Goal: Check status: Check status

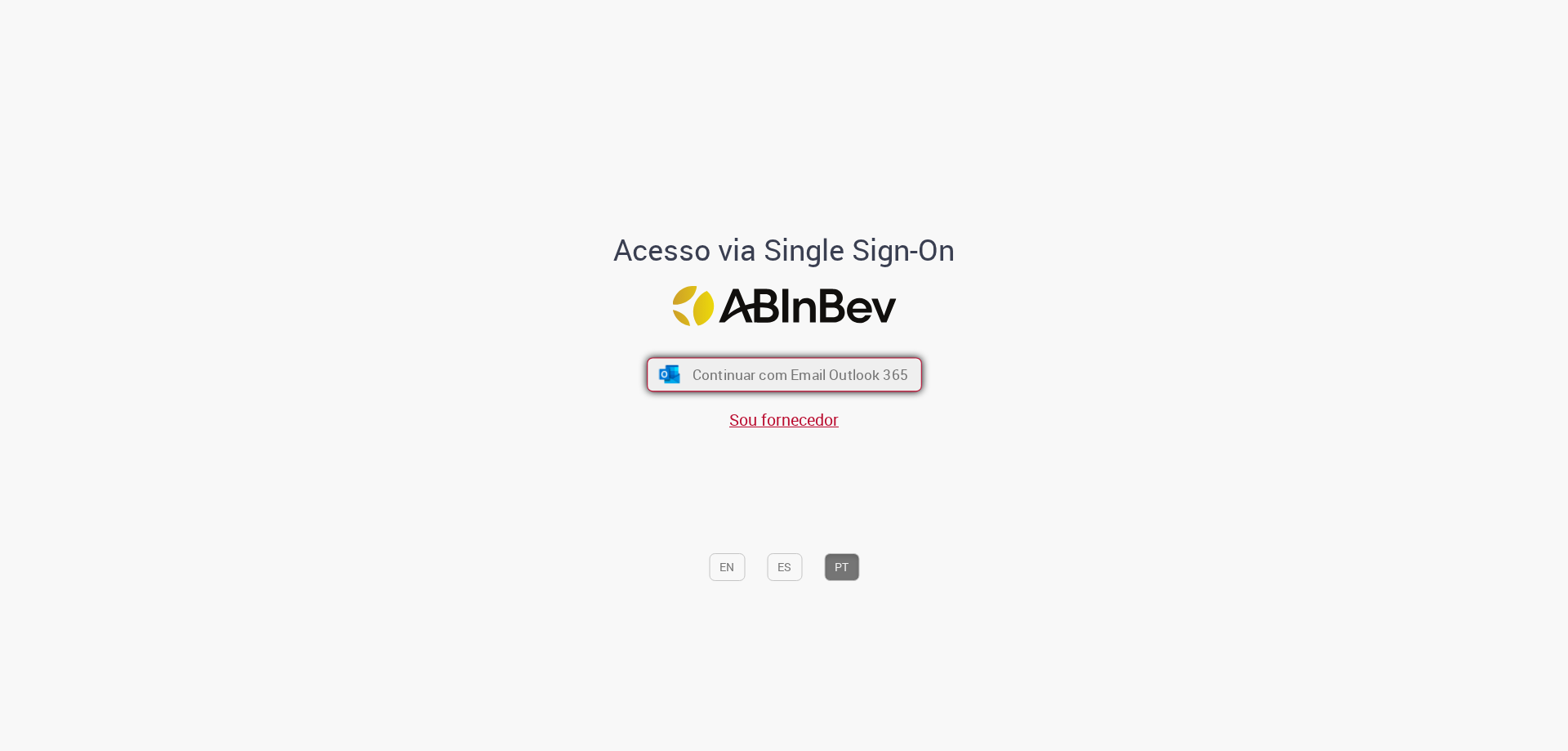
click at [769, 372] on span "Continuar com Email Outlook 365" at bounding box center [800, 375] width 216 height 19
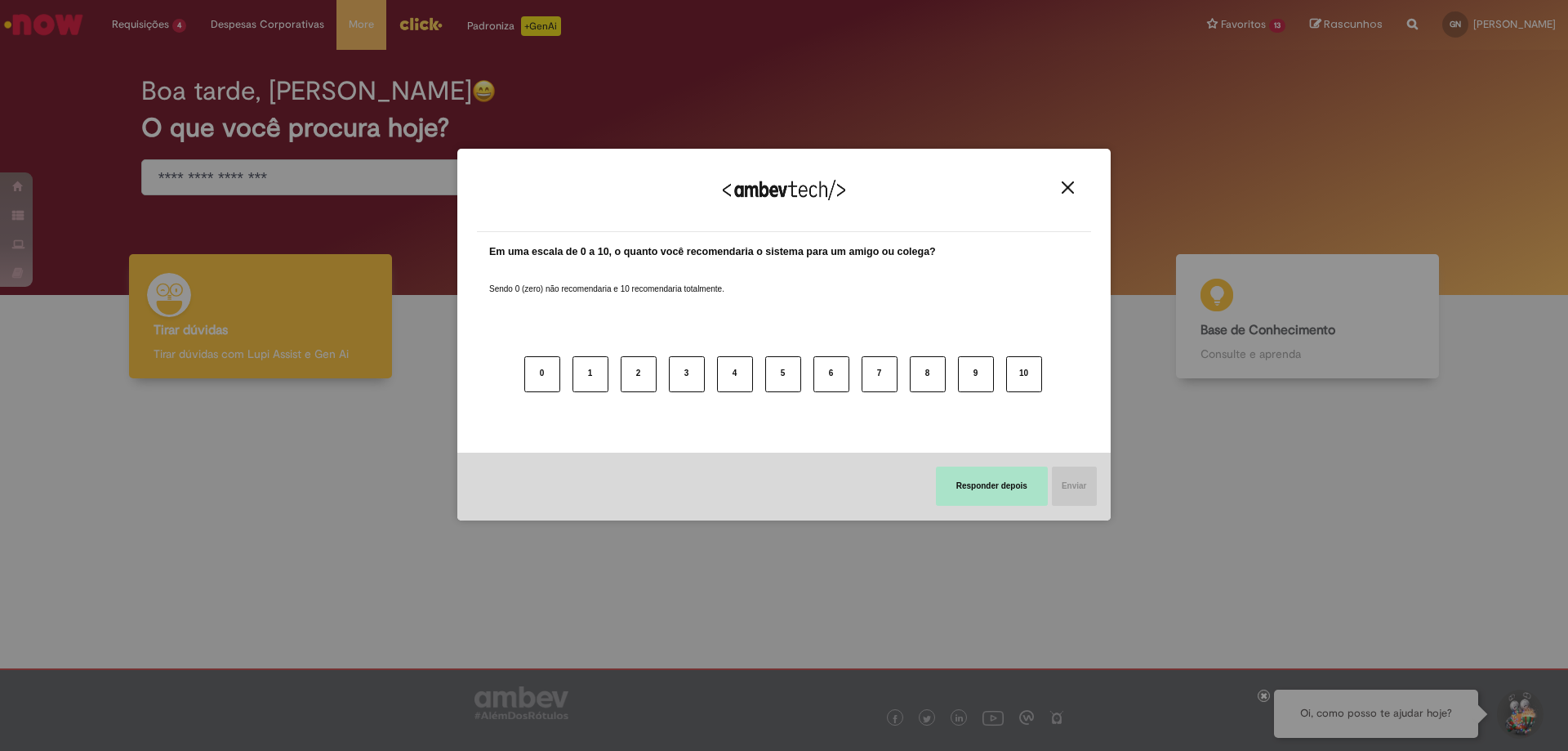
click at [974, 470] on button "Responder depois" at bounding box center [992, 486] width 112 height 39
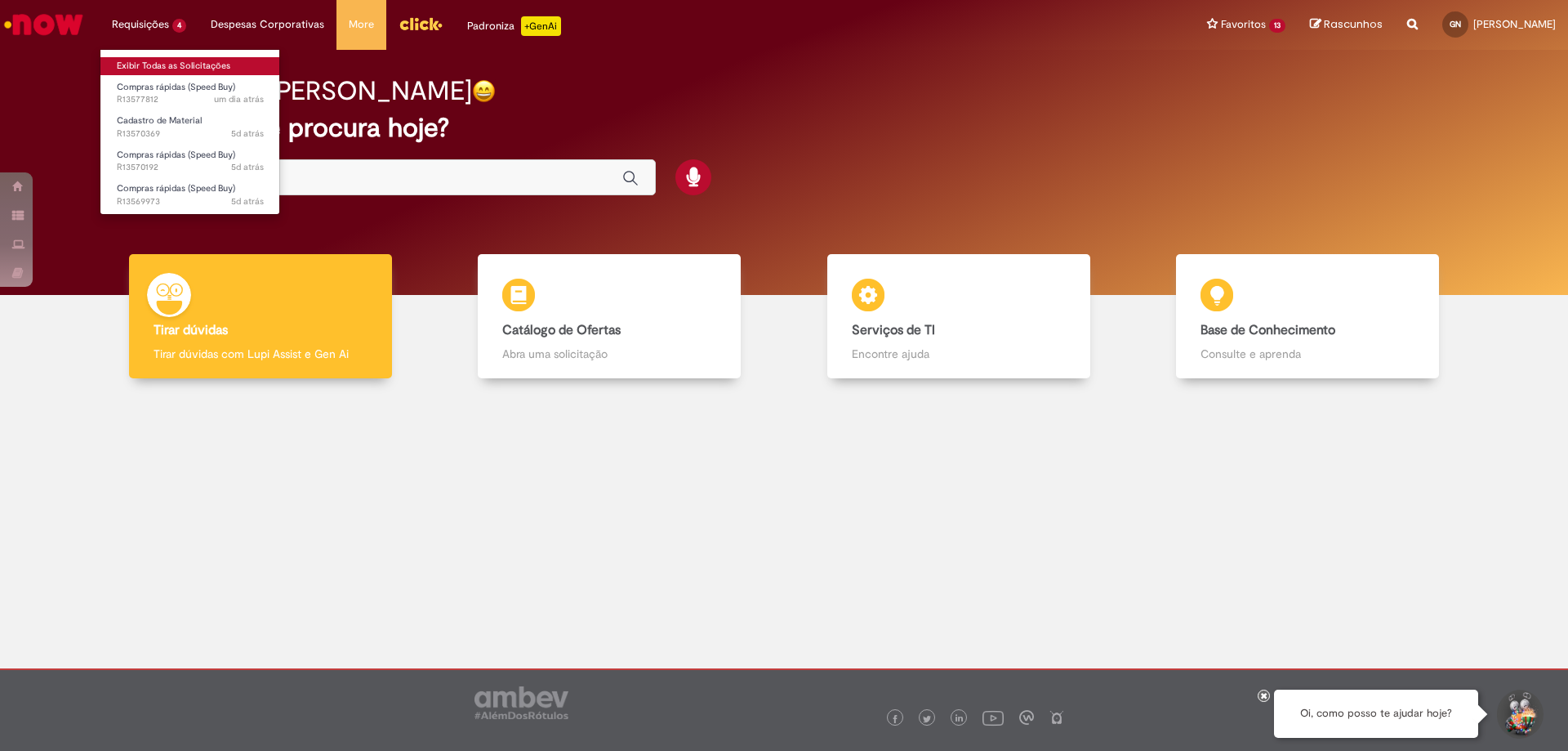
click at [173, 65] on link "Exibir Todas as Solicitações" at bounding box center [190, 66] width 180 height 18
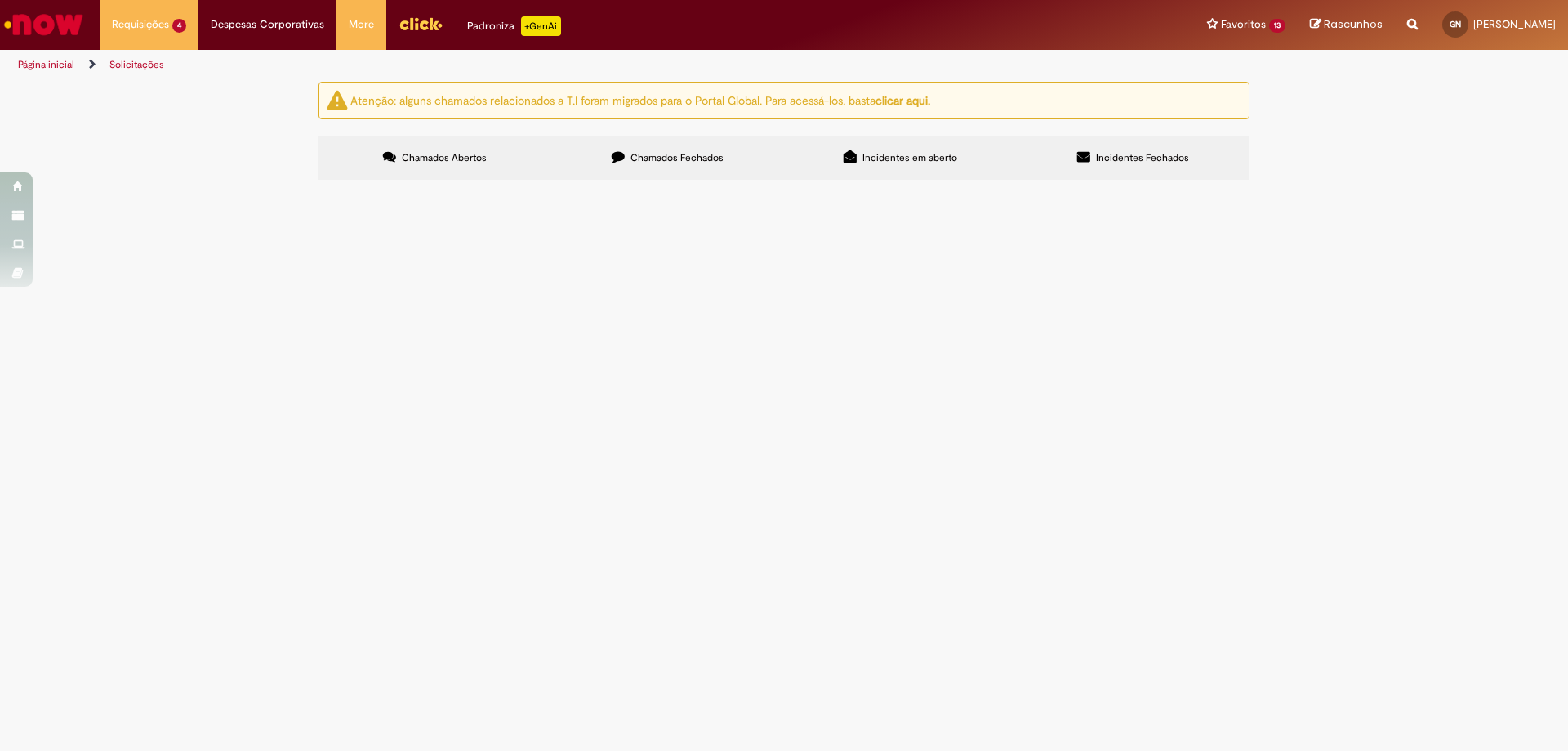
click at [0, 0] on span "Serviço de Calibração no Medidor de Vazão 2." at bounding box center [0, 0] width 0 height 0
